Goal: Task Accomplishment & Management: Use online tool/utility

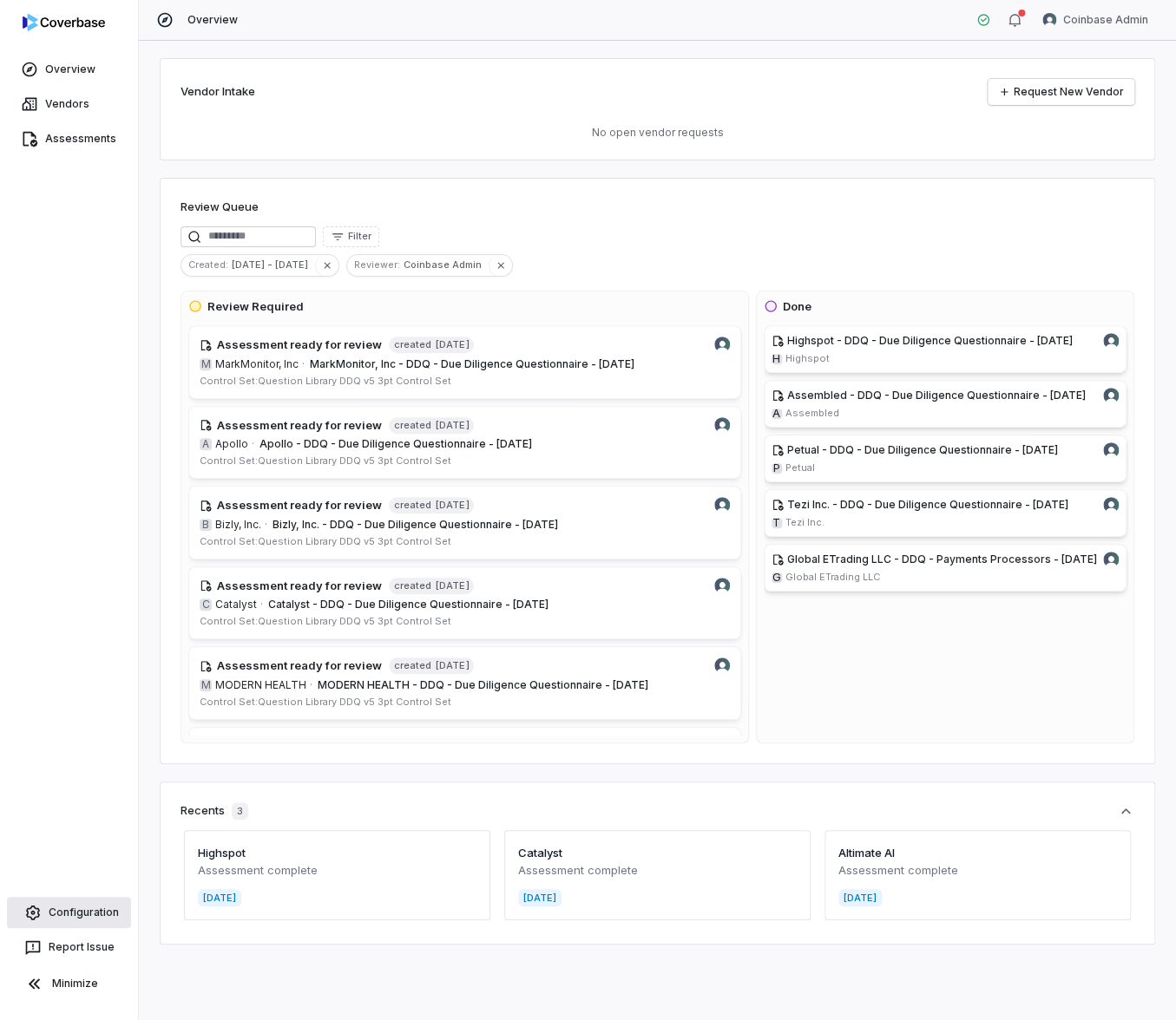
click at [102, 911] on link "Configuration" at bounding box center [68, 913] width 124 height 32
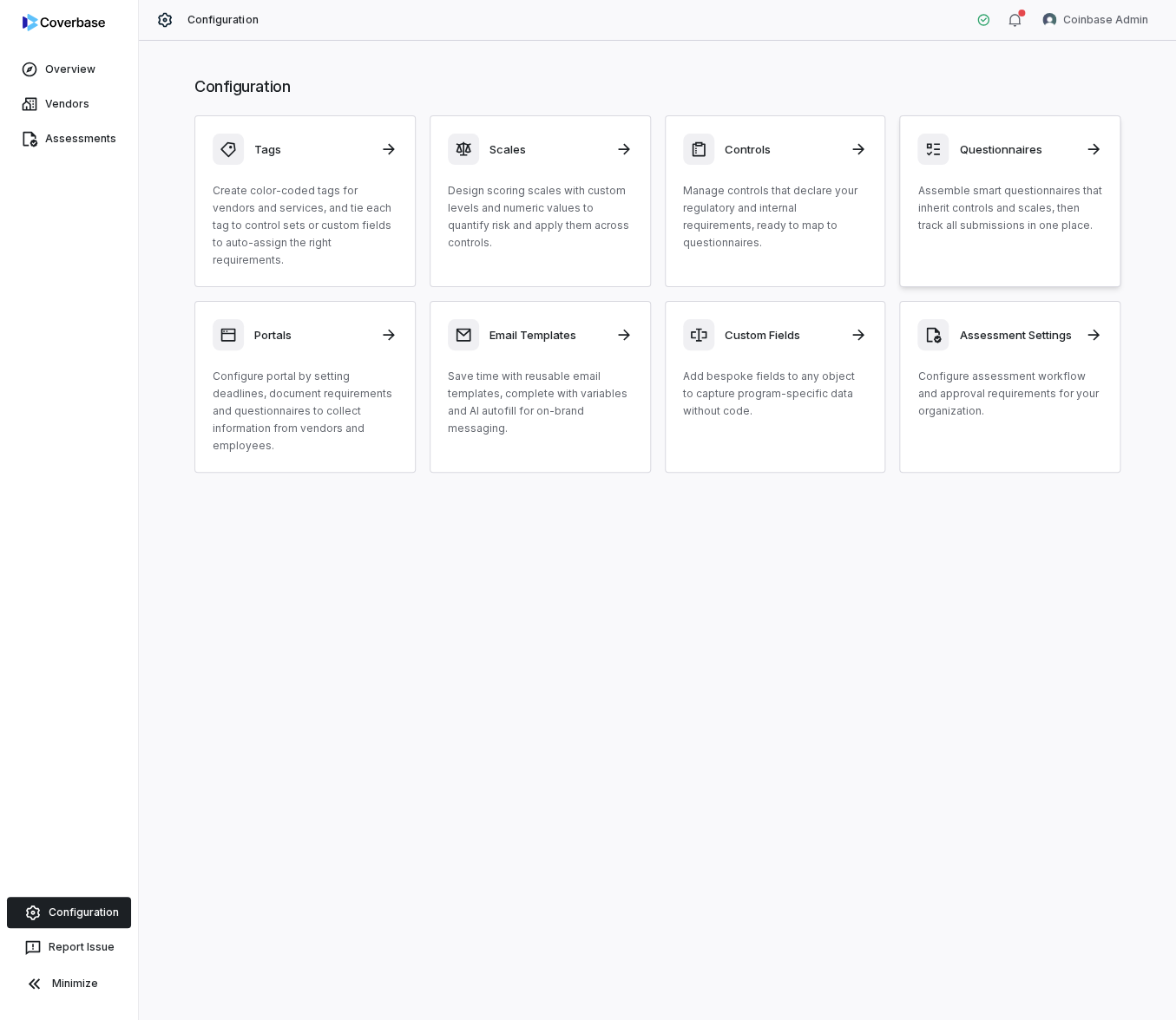
click at [981, 183] on p "Assemble smart questionnaires that inherit controls and scales, then track all …" at bounding box center [1009, 208] width 185 height 52
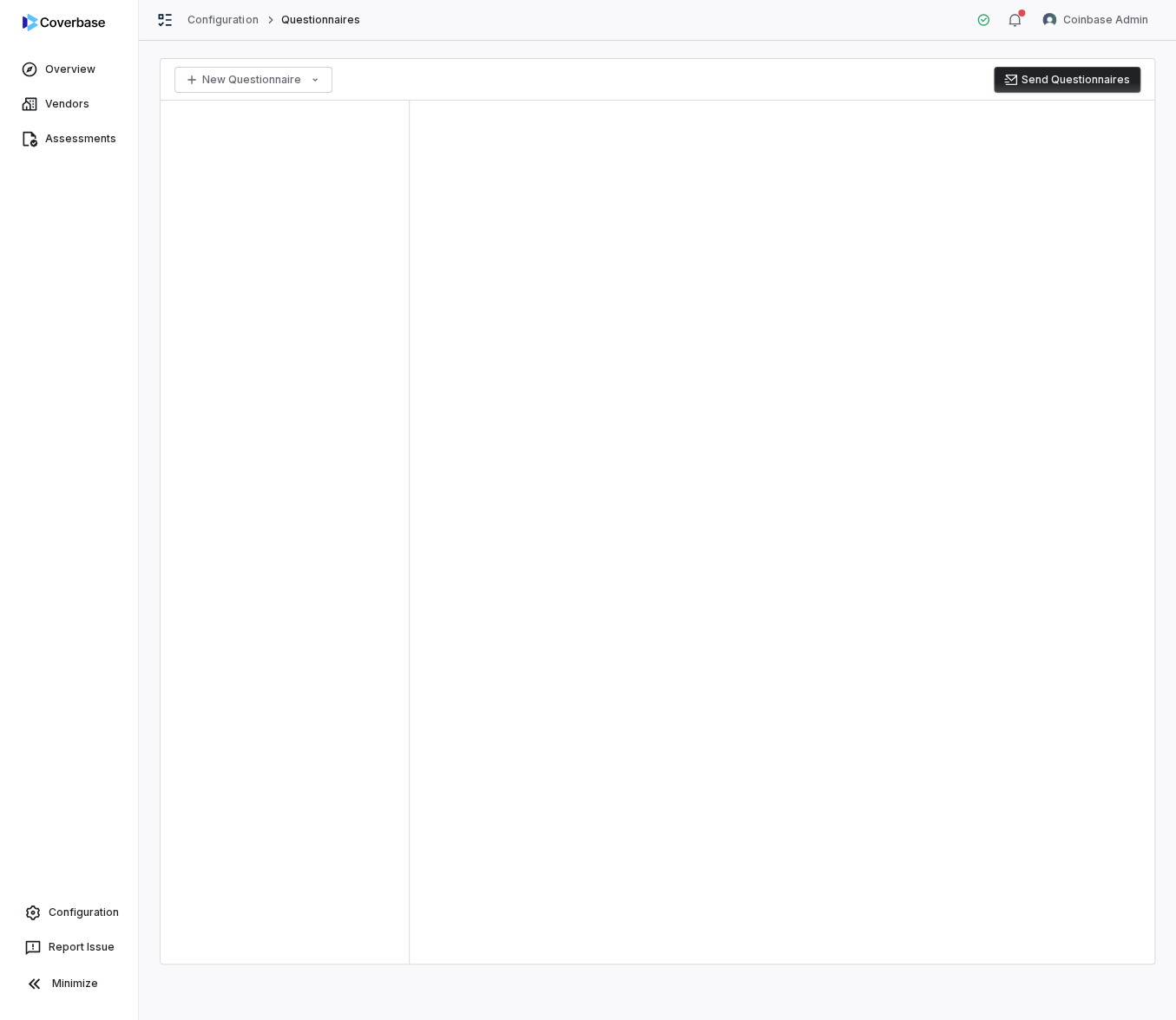
click at [496, 233] on div at bounding box center [782, 532] width 745 height 863
click at [324, 362] on div at bounding box center [284, 532] width 249 height 863
click at [322, 360] on div at bounding box center [284, 532] width 249 height 863
click at [288, 842] on div at bounding box center [284, 532] width 249 height 863
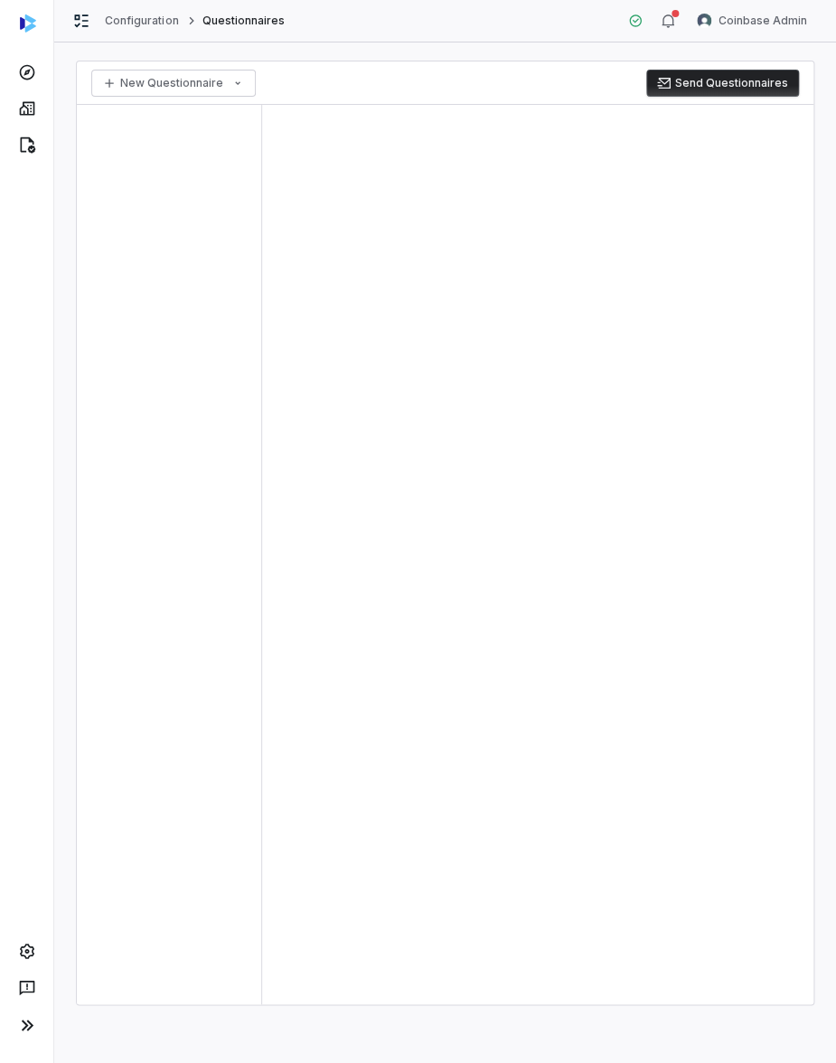
click at [569, 346] on div at bounding box center [537, 554] width 552 height 899
click at [768, 18] on html "Configuration Questionnaires Coinbase Admin New Questionnaire Send Questionnair…" at bounding box center [418, 531] width 836 height 1063
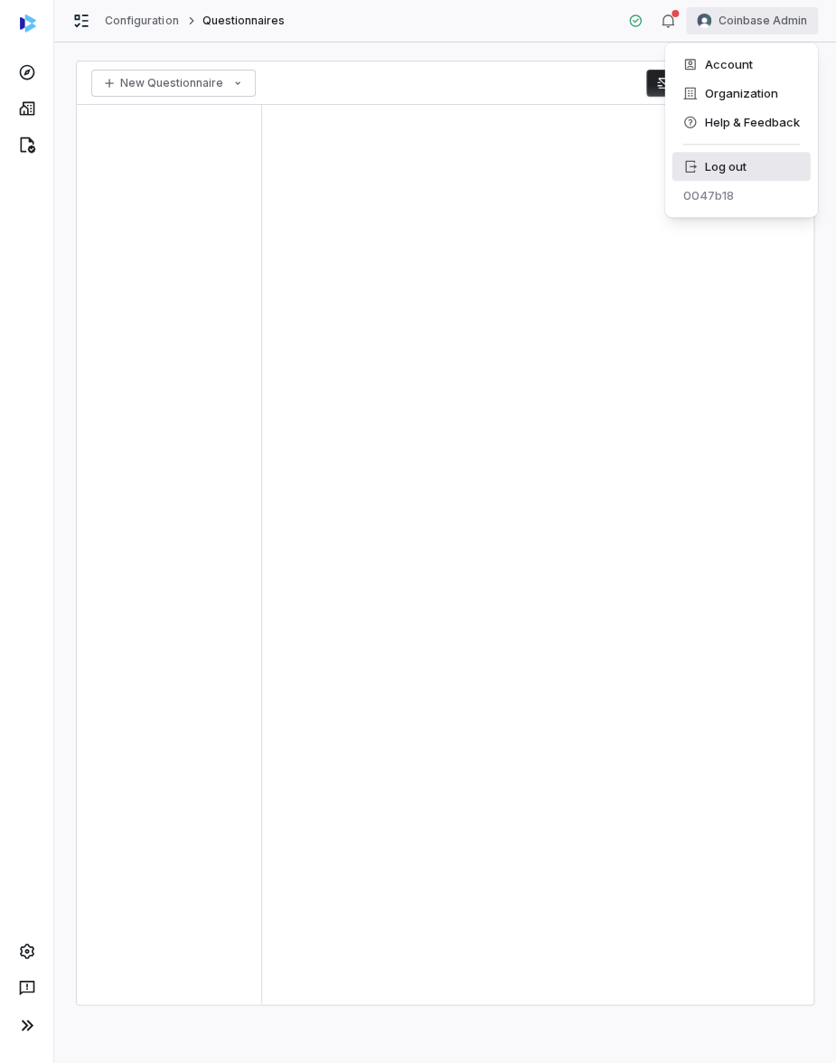
click at [736, 158] on div "Log out" at bounding box center [741, 166] width 138 height 29
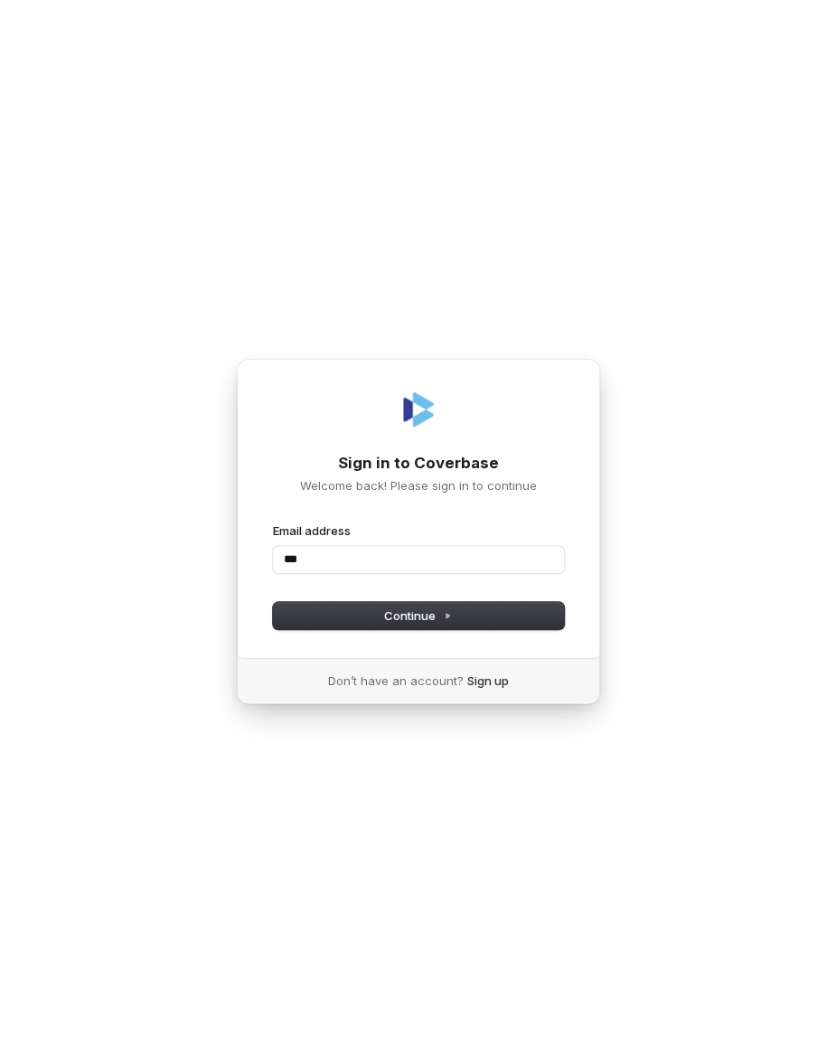
click at [0, 1062] on com-1password-button at bounding box center [0, 1063] width 0 height 0
click at [384, 551] on input "***" at bounding box center [418, 559] width 291 height 27
type input "*****"
click at [0, 1062] on com-1password-button at bounding box center [0, 1063] width 0 height 0
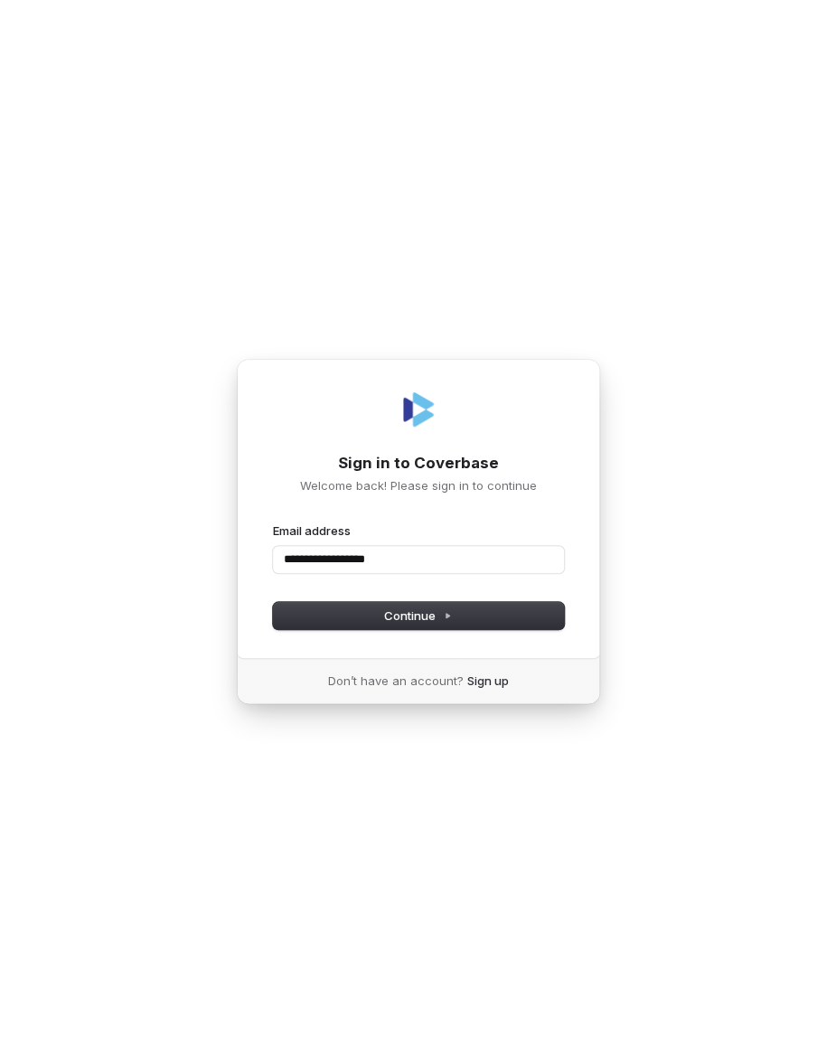
type input "**********"
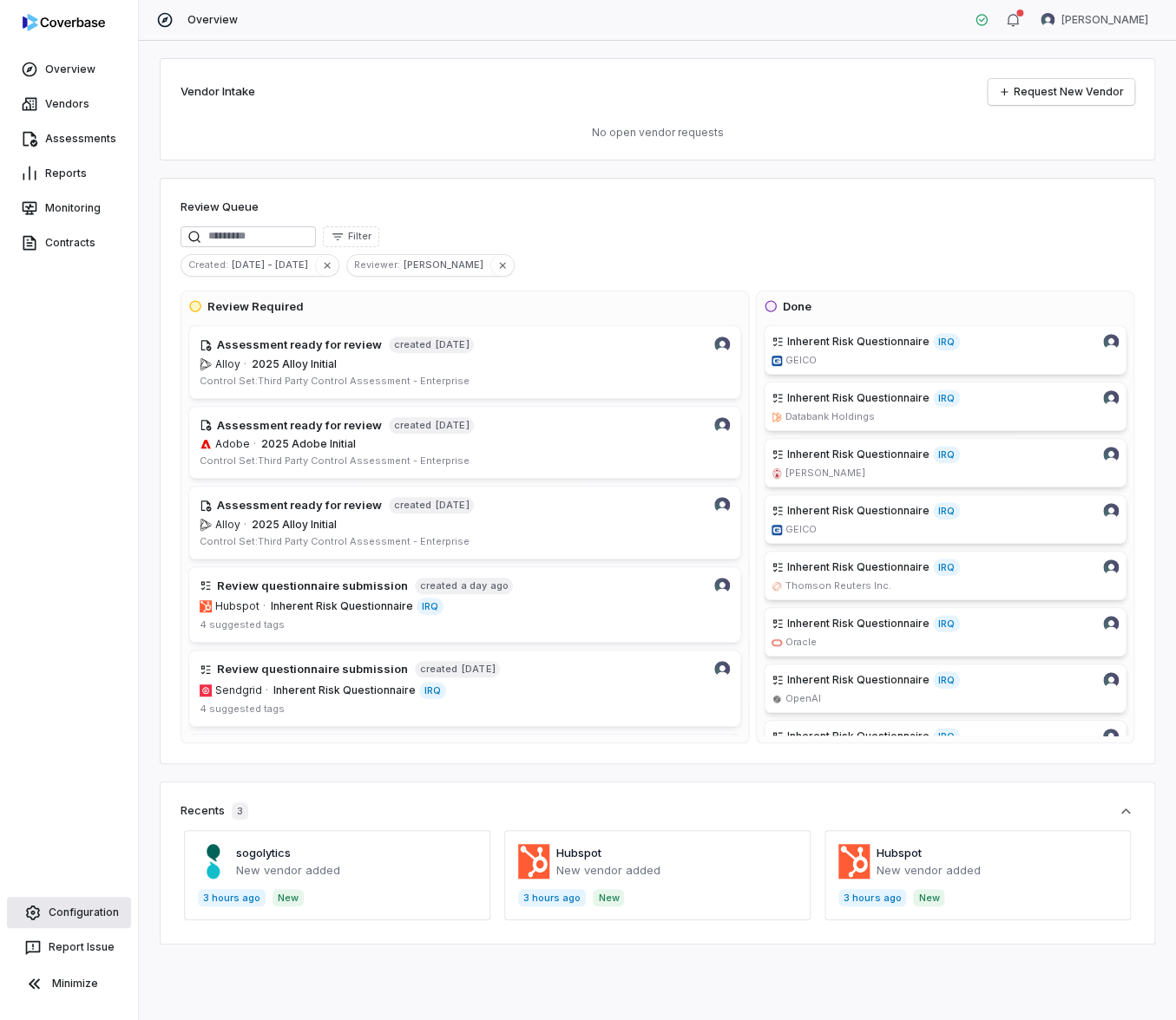
click at [75, 919] on link "Configuration" at bounding box center [68, 913] width 124 height 32
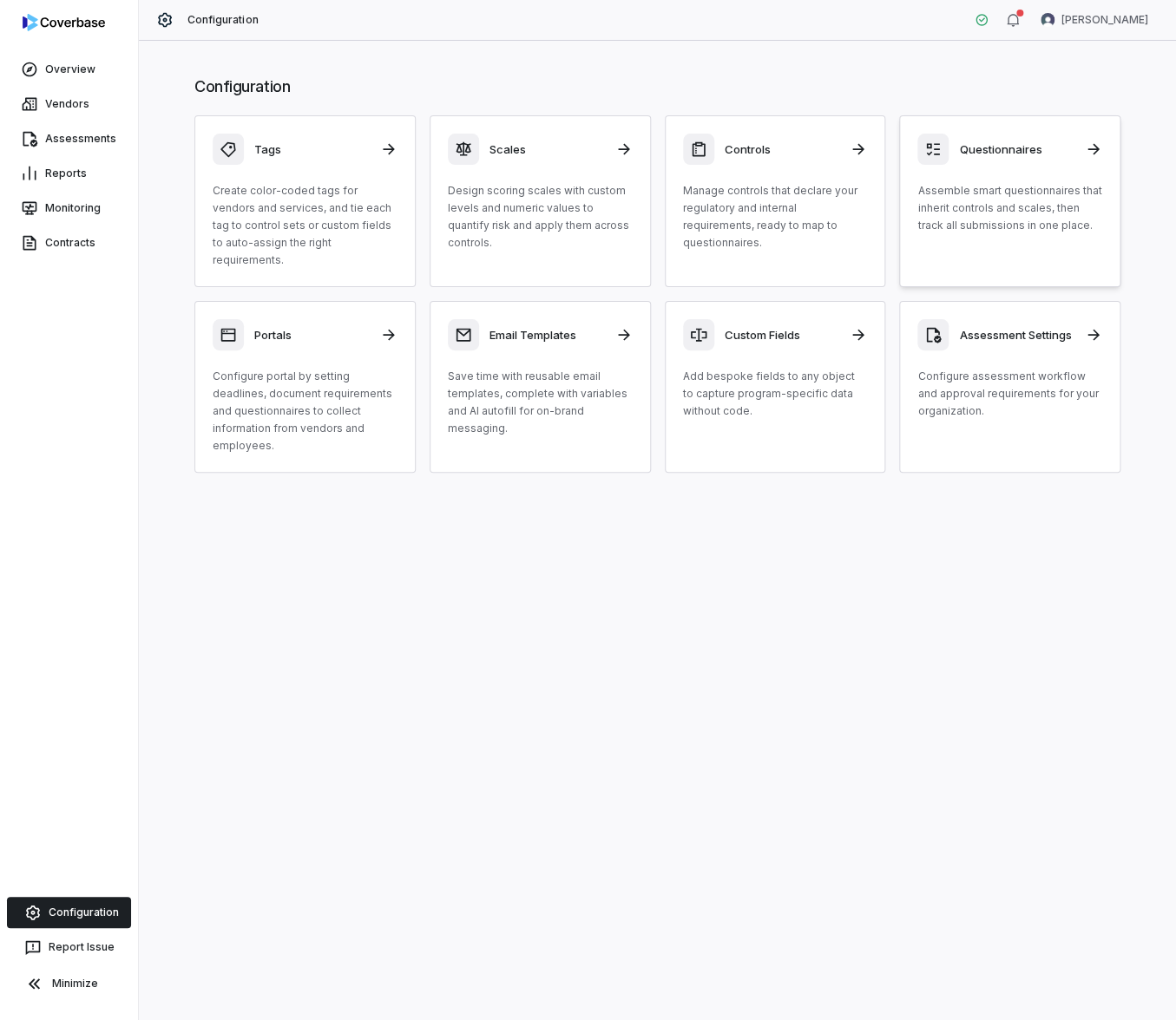
click at [802, 184] on p "Assemble smart questionnaires that inherit controls and scales, then track all …" at bounding box center [1009, 208] width 185 height 52
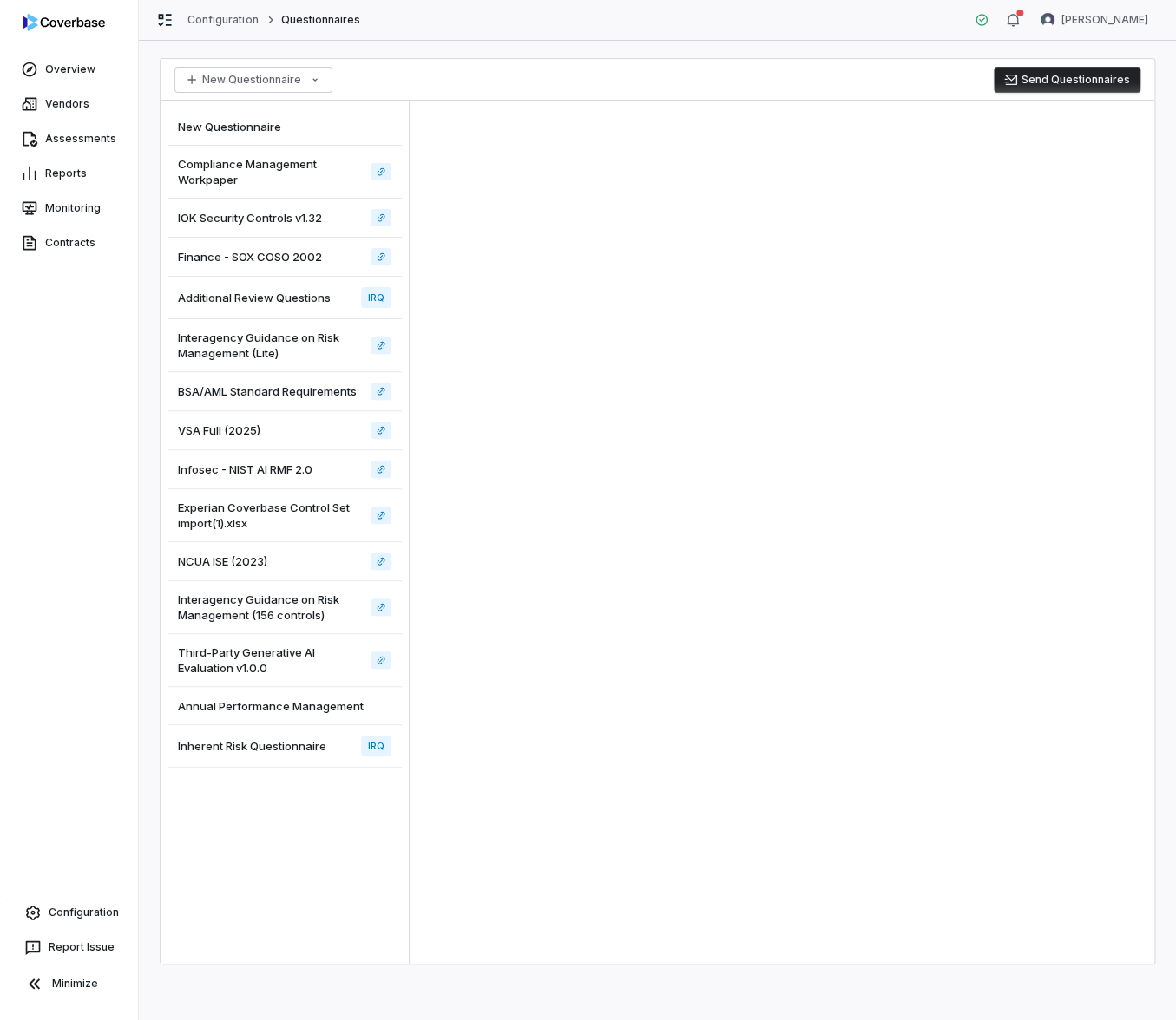
click at [311, 308] on div "Additional Review Questions IRQ" at bounding box center [284, 297] width 234 height 42
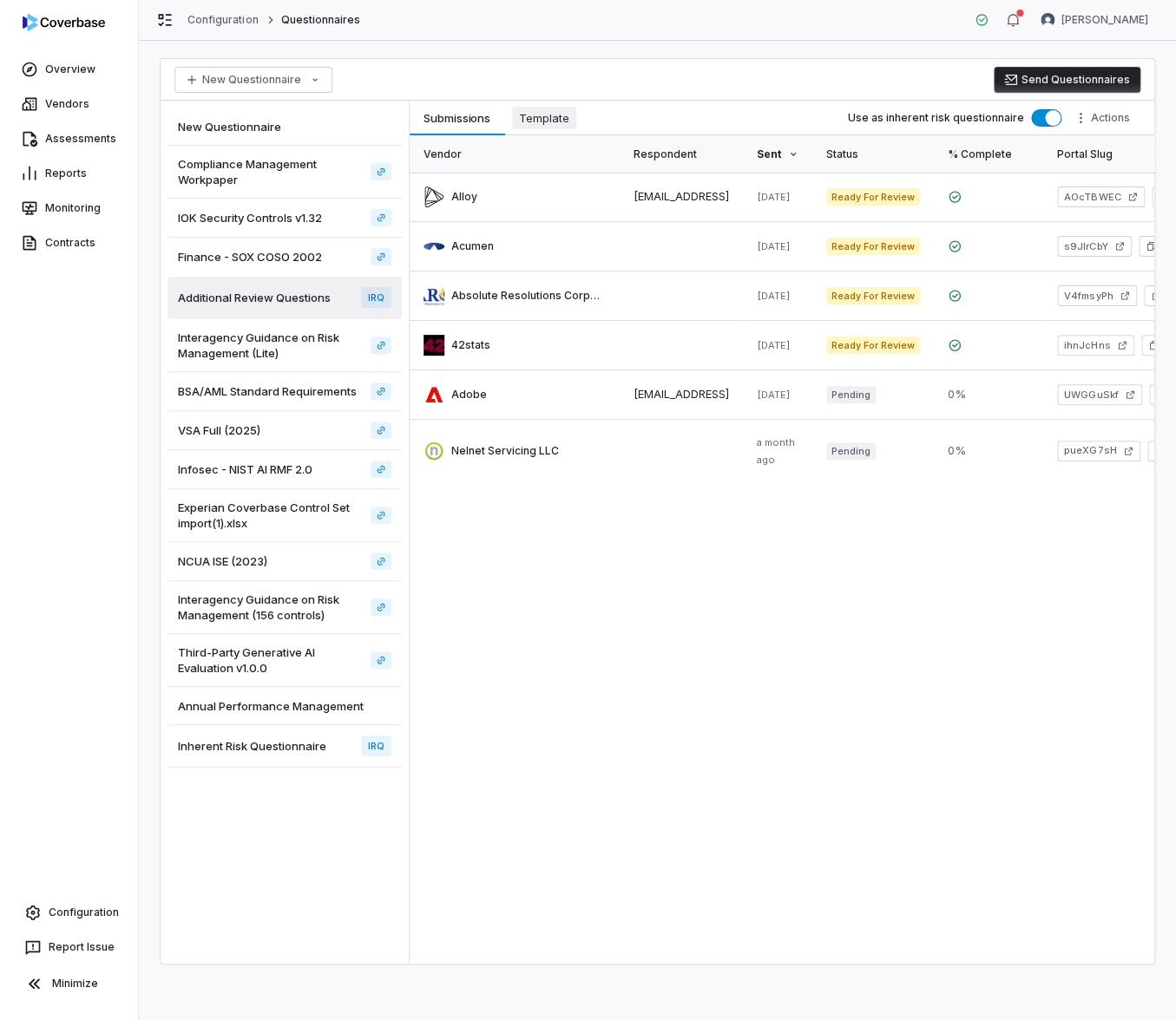
click at [529, 116] on span "Template" at bounding box center [543, 118] width 64 height 23
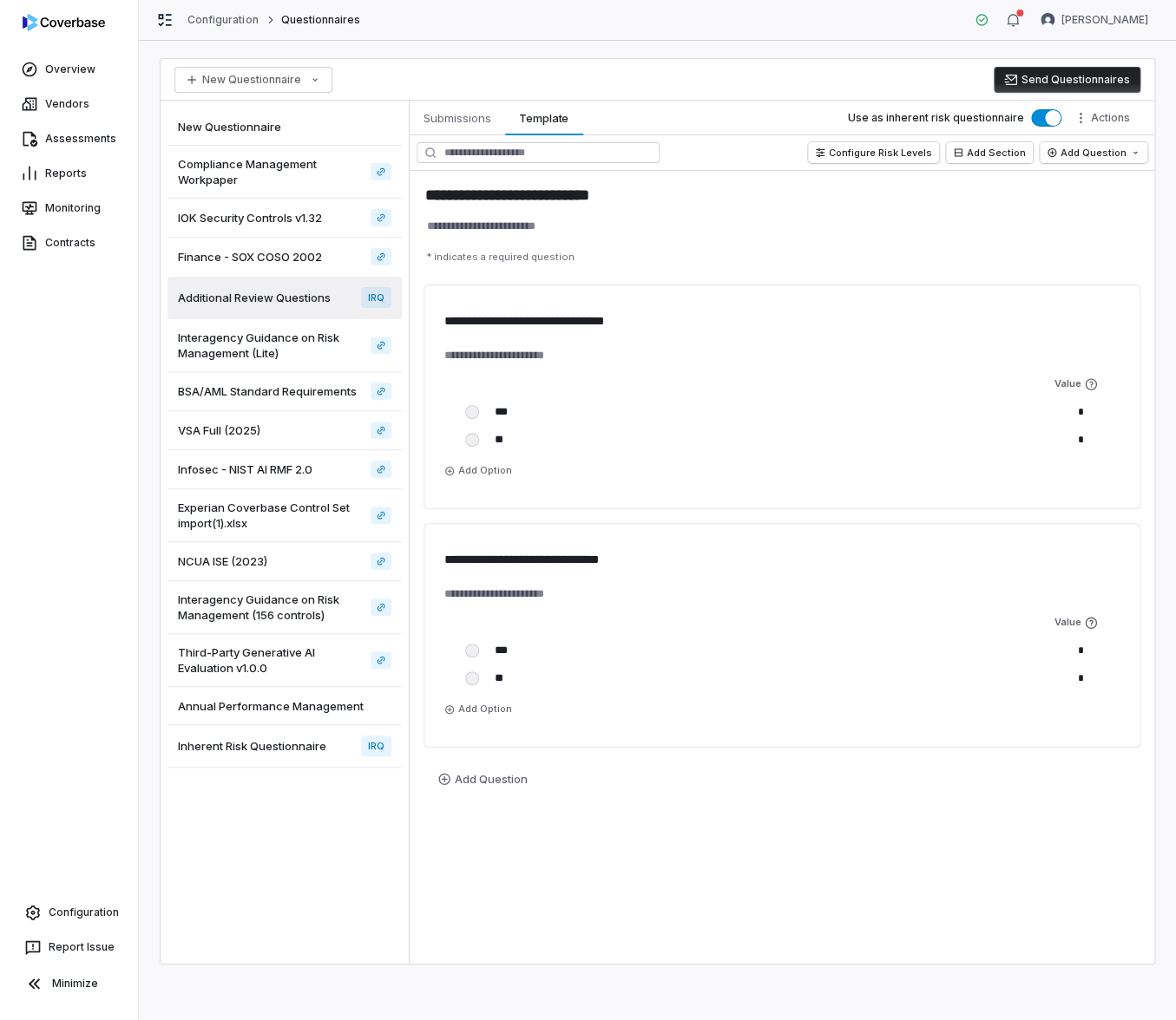
type textarea "*"
